Goal: Complete application form

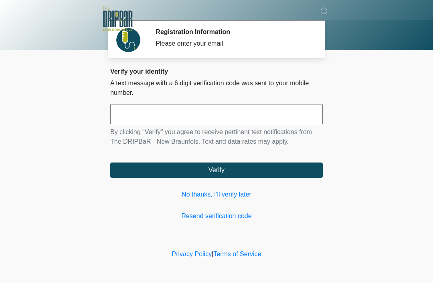
click at [219, 196] on link "No thanks, I'll verify later" at bounding box center [216, 195] width 212 height 10
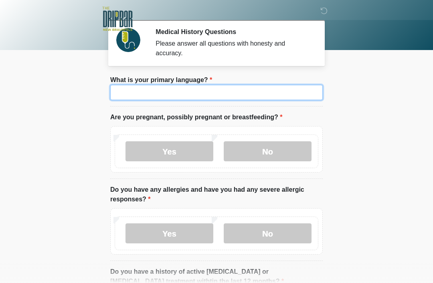
click at [284, 90] on input "What is your primary language?" at bounding box center [216, 92] width 212 height 15
type input "*******"
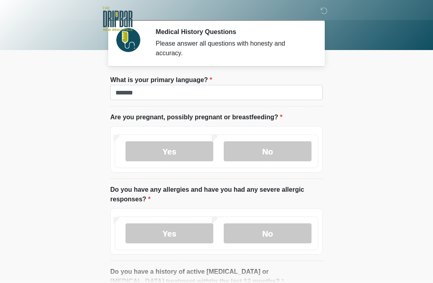
click at [265, 154] on label "No" at bounding box center [268, 151] width 88 height 20
click at [269, 232] on label "No" at bounding box center [268, 234] width 88 height 20
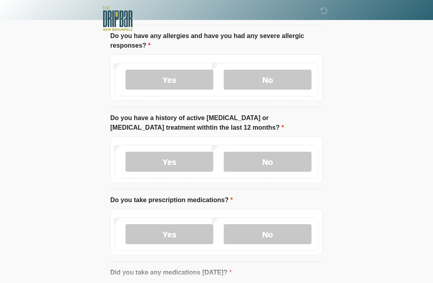
scroll to position [156, 0]
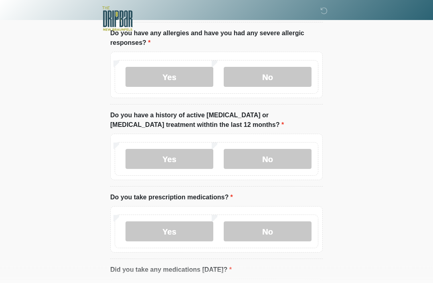
click at [282, 158] on label "No" at bounding box center [268, 159] width 88 height 20
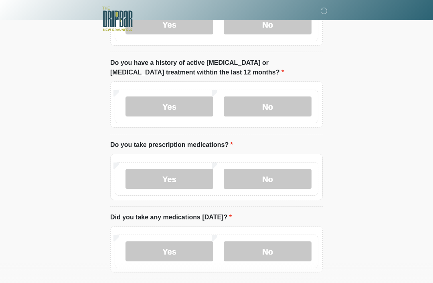
scroll to position [208, 0]
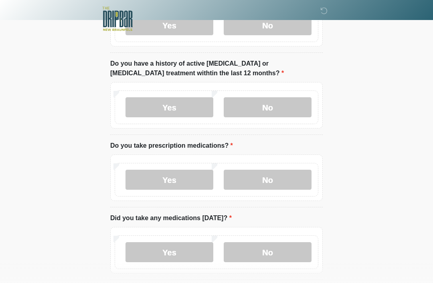
click at [169, 182] on label "Yes" at bounding box center [169, 180] width 88 height 20
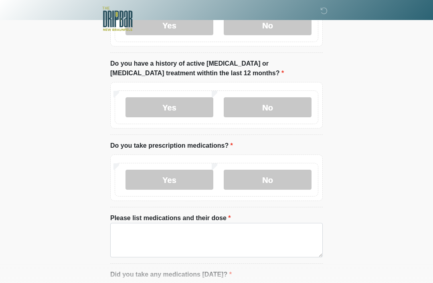
click at [268, 171] on label "No" at bounding box center [268, 180] width 88 height 20
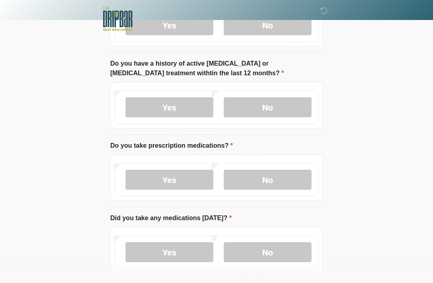
click at [175, 179] on label "Yes" at bounding box center [169, 180] width 88 height 20
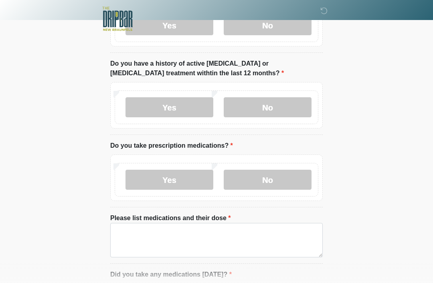
click at [280, 183] on label "No" at bounding box center [268, 180] width 88 height 20
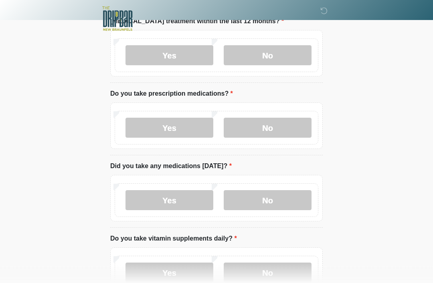
scroll to position [262, 0]
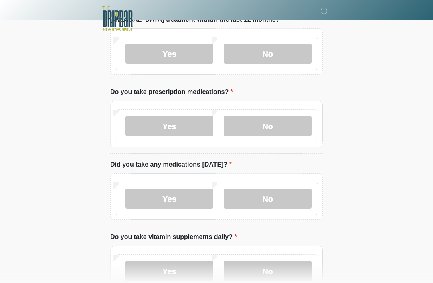
click at [280, 196] on label "No" at bounding box center [268, 199] width 88 height 20
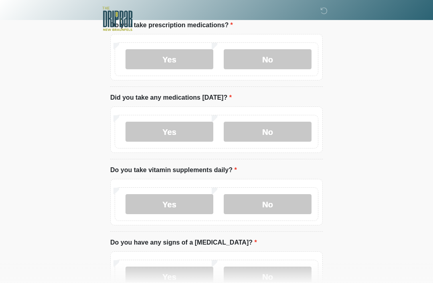
scroll to position [329, 0]
click at [175, 202] on label "Yes" at bounding box center [169, 204] width 88 height 20
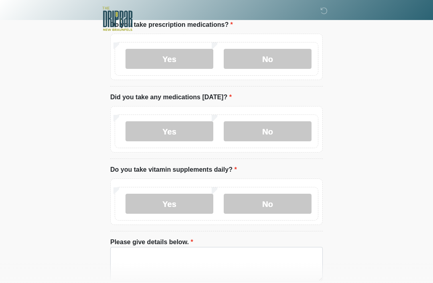
click at [269, 203] on label "No" at bounding box center [268, 204] width 88 height 20
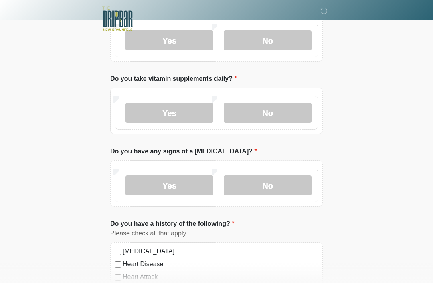
scroll to position [422, 0]
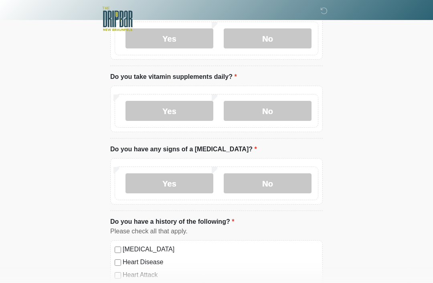
click at [275, 184] on label "No" at bounding box center [268, 183] width 88 height 20
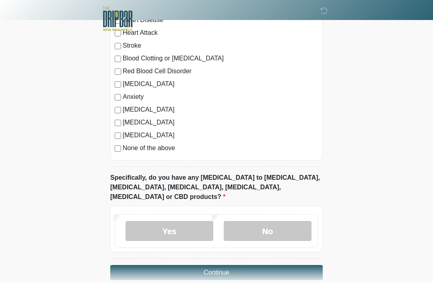
scroll to position [668, 0]
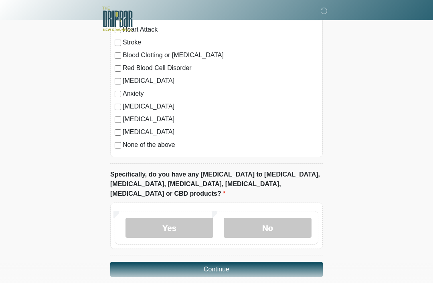
click at [270, 218] on label "No" at bounding box center [268, 228] width 88 height 20
click at [240, 262] on button "Continue" at bounding box center [216, 269] width 212 height 15
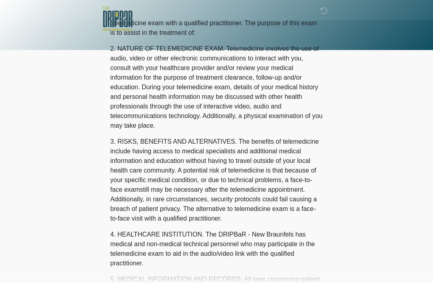
scroll to position [0, 0]
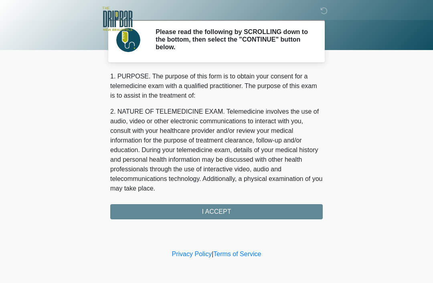
click at [224, 213] on div "1. PURPOSE. The purpose of this form is to obtain your consent for a telemedici…" at bounding box center [216, 146] width 212 height 148
click at [215, 214] on div "1. PURPOSE. The purpose of this form is to obtain your consent for a telemedici…" at bounding box center [216, 146] width 212 height 148
click at [218, 213] on div "1. PURPOSE. The purpose of this form is to obtain your consent for a telemedici…" at bounding box center [216, 146] width 212 height 148
click at [201, 210] on div "1. PURPOSE. The purpose of this form is to obtain your consent for a telemedici…" at bounding box center [216, 146] width 212 height 148
click at [220, 212] on div "1. PURPOSE. The purpose of this form is to obtain your consent for a telemedici…" at bounding box center [216, 146] width 212 height 148
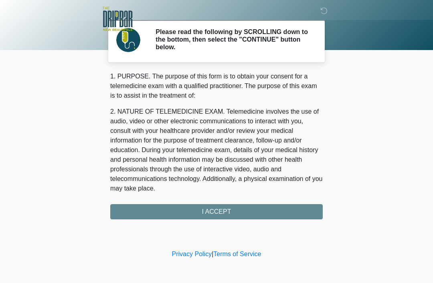
click at [161, 210] on div "1. PURPOSE. The purpose of this form is to obtain your consent for a telemedici…" at bounding box center [216, 146] width 212 height 148
click at [273, 213] on div "1. PURPOSE. The purpose of this form is to obtain your consent for a telemedici…" at bounding box center [216, 146] width 212 height 148
click at [264, 215] on div "1. PURPOSE. The purpose of this form is to obtain your consent for a telemedici…" at bounding box center [216, 146] width 212 height 148
click at [278, 213] on div "1. PURPOSE. The purpose of this form is to obtain your consent for a telemedici…" at bounding box center [216, 146] width 212 height 148
click at [319, 14] on div at bounding box center [210, 19] width 240 height 38
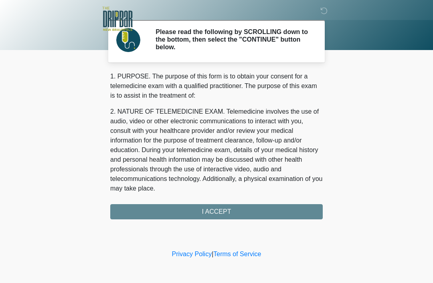
click at [323, 14] on icon at bounding box center [323, 10] width 7 height 7
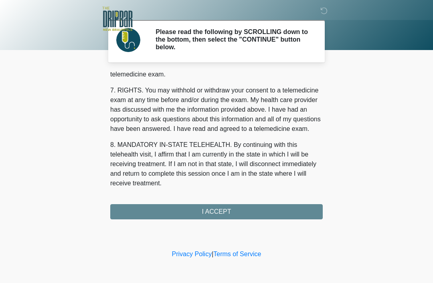
scroll to position [351, 0]
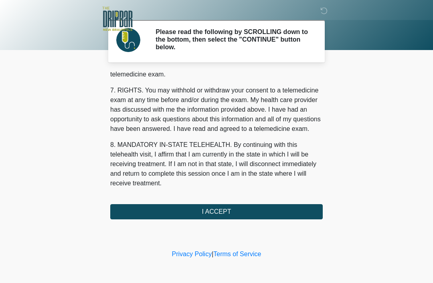
click at [261, 213] on button "I ACCEPT" at bounding box center [216, 211] width 212 height 15
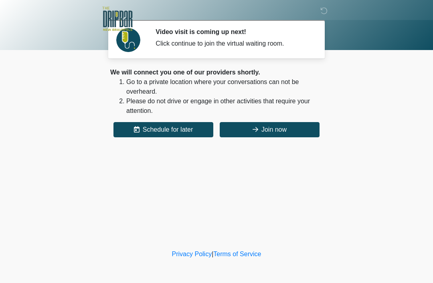
click at [272, 132] on button "Join now" at bounding box center [270, 129] width 100 height 15
